Goal: Task Accomplishment & Management: Manage account settings

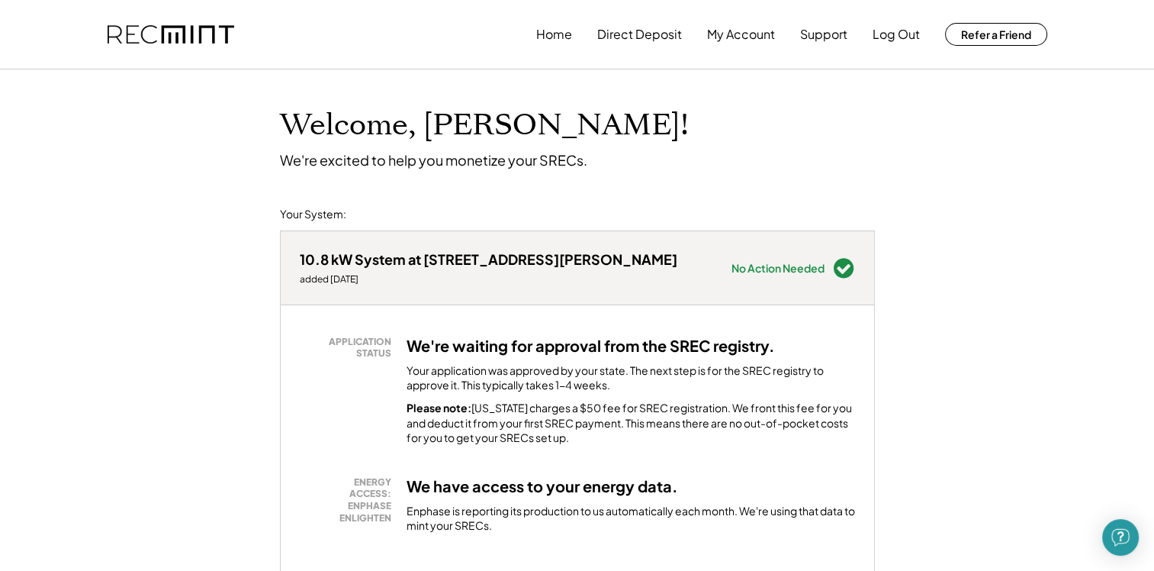
scroll to position [203, 0]
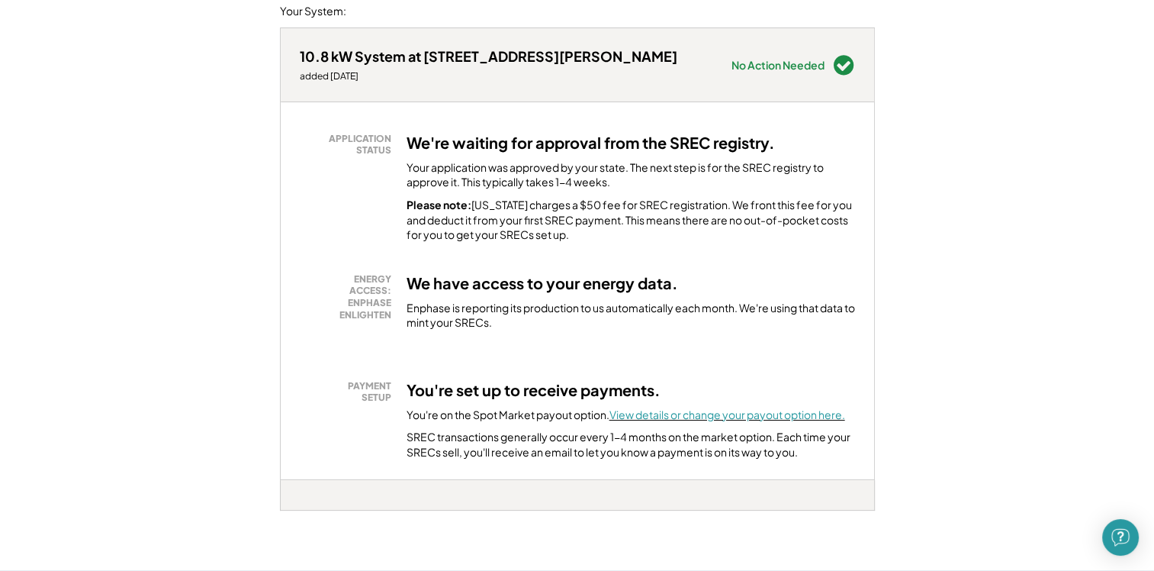
click at [794, 414] on font "View details or change your payout option here." at bounding box center [728, 414] width 236 height 14
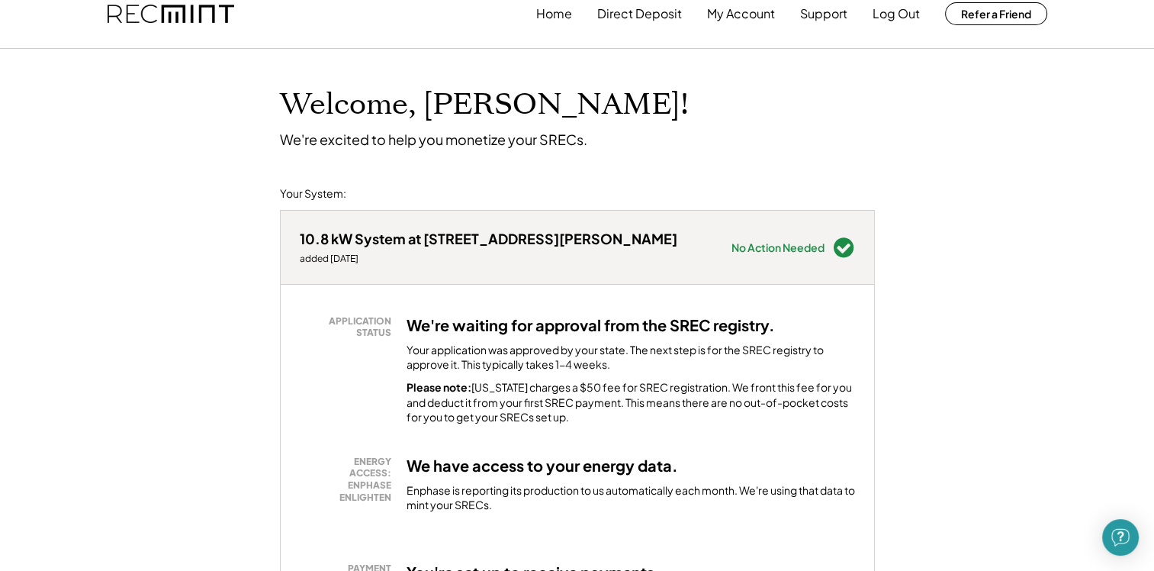
scroll to position [0, 0]
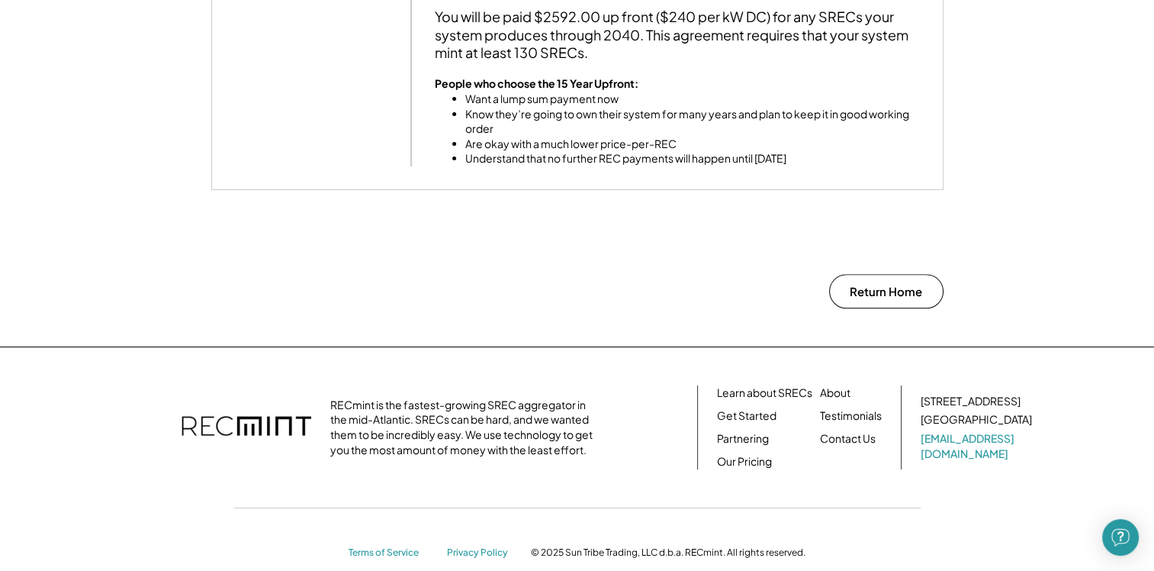
scroll to position [1496, 0]
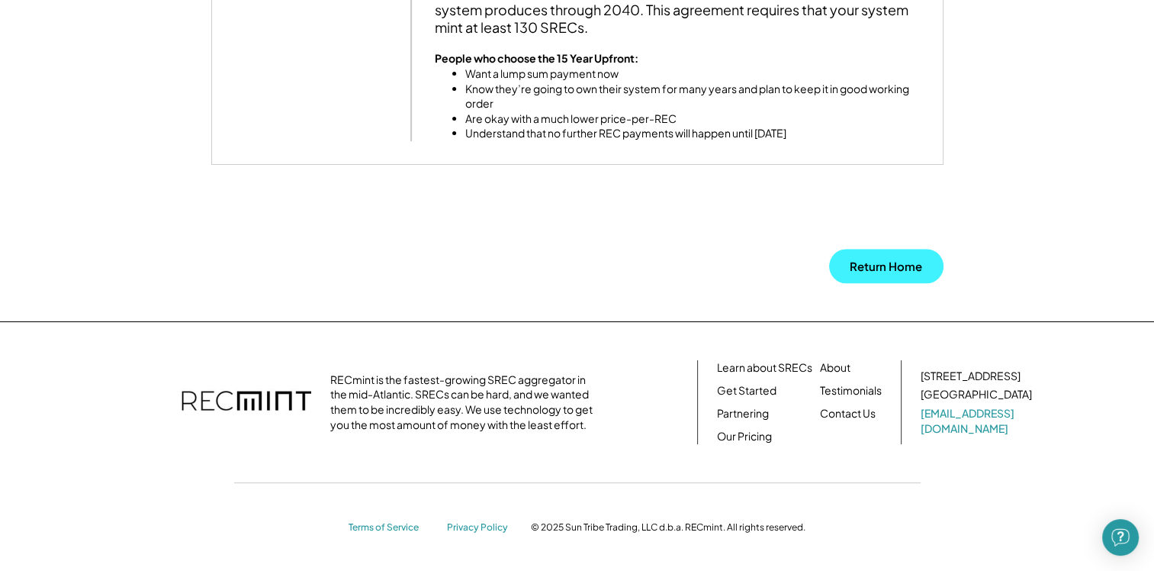
click at [916, 269] on button "Return Home" at bounding box center [886, 266] width 114 height 34
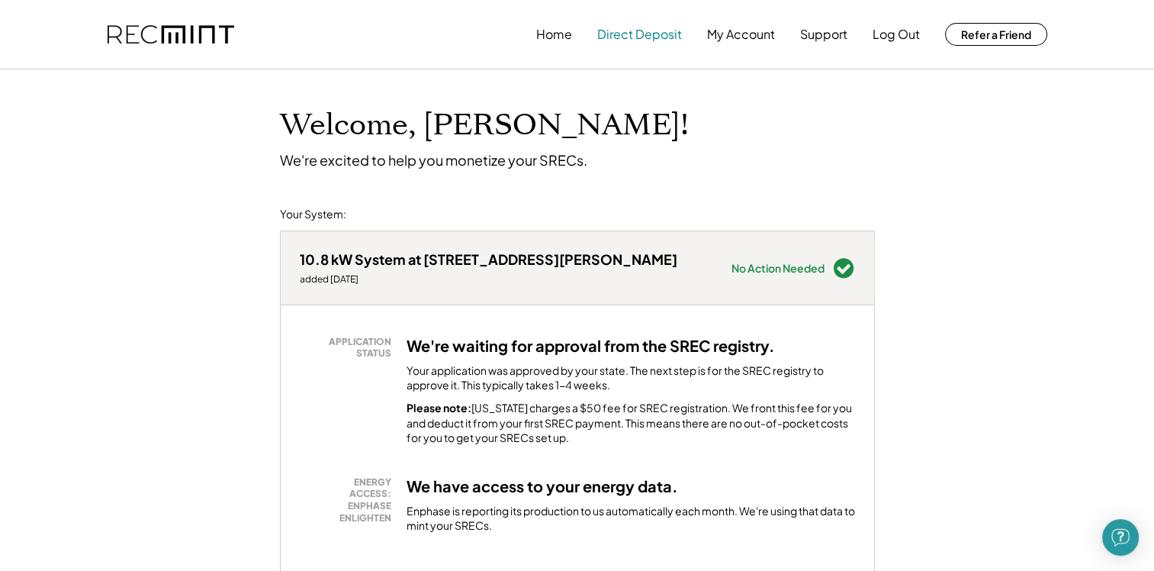
click at [642, 30] on button "Direct Deposit" at bounding box center [639, 34] width 85 height 31
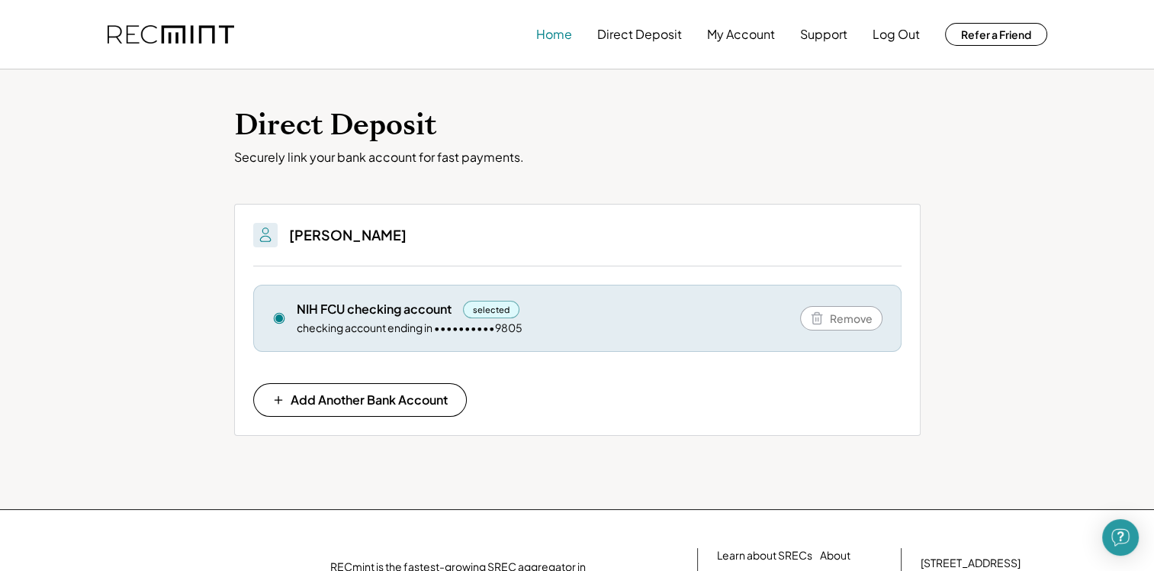
click at [561, 31] on button "Home" at bounding box center [554, 34] width 36 height 31
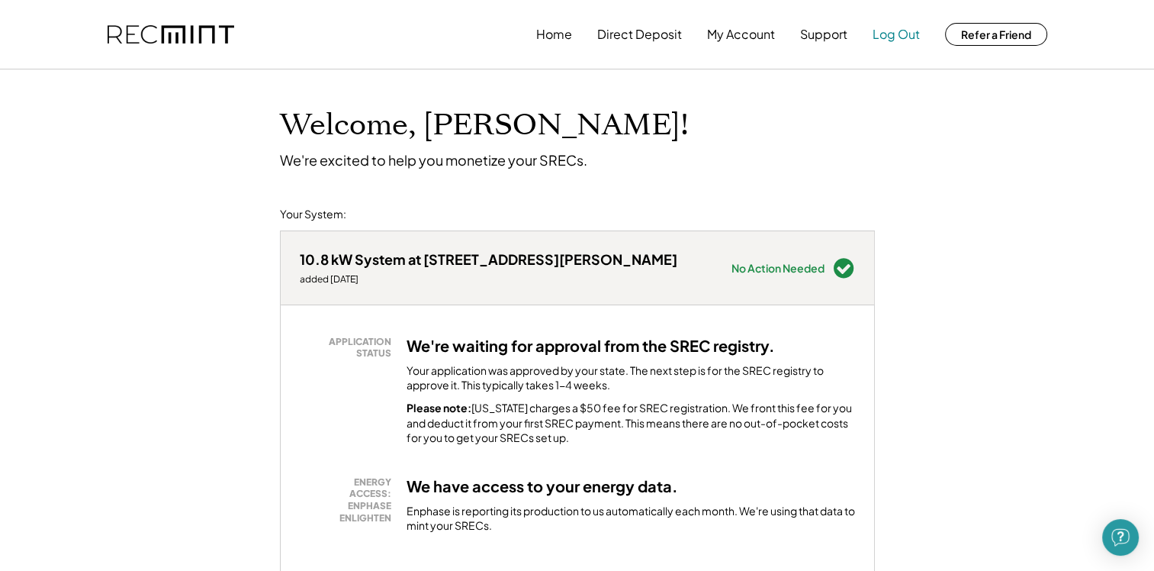
click at [910, 29] on button "Log Out" at bounding box center [896, 34] width 47 height 31
